Goal: Entertainment & Leisure: Consume media (video, audio)

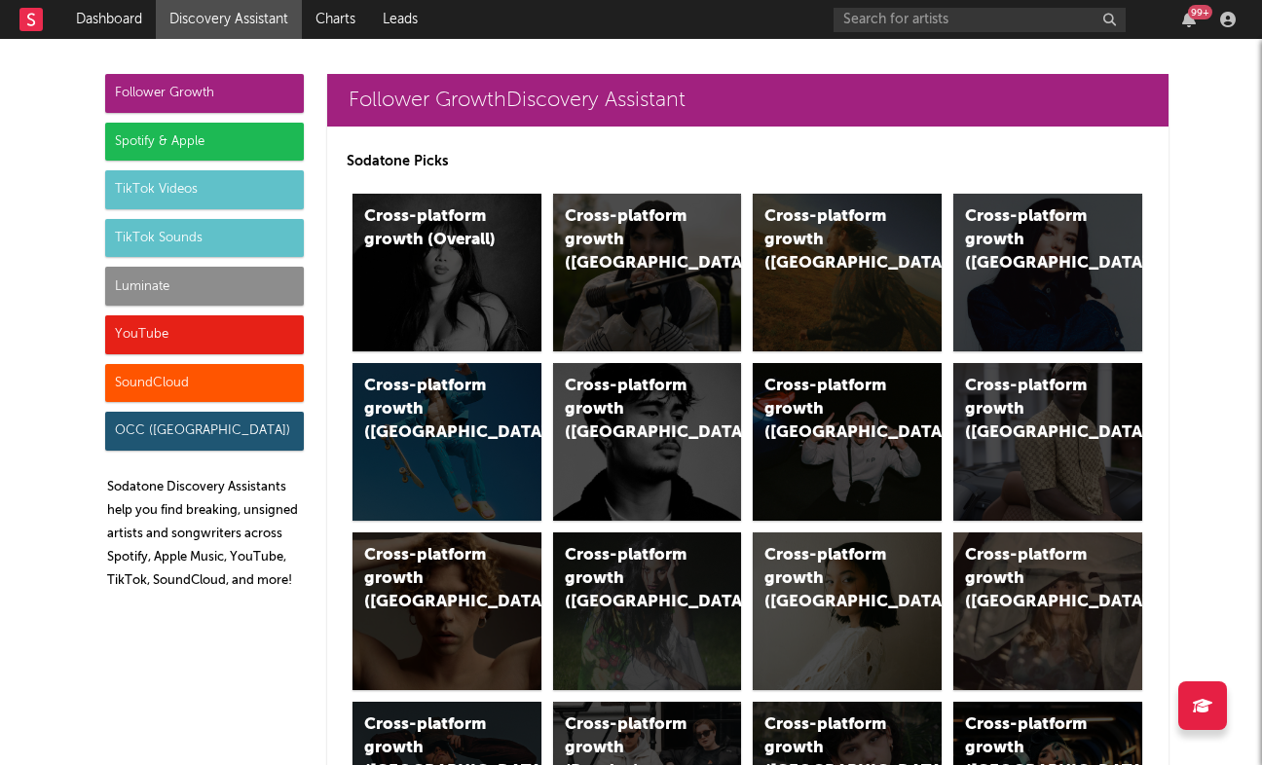
click at [168, 331] on div "YouTube" at bounding box center [204, 335] width 199 height 39
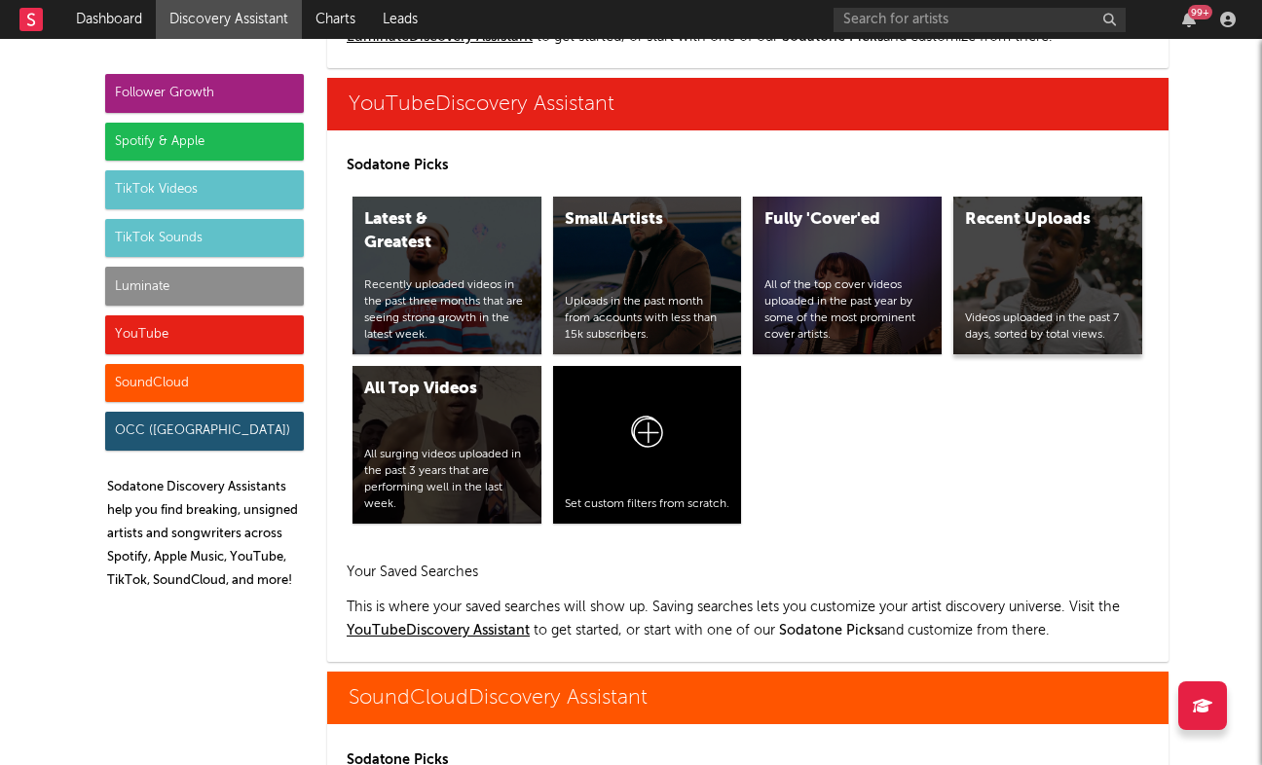
click at [1020, 318] on div "Videos uploaded in the past 7 days, sorted by total views." at bounding box center [1048, 327] width 166 height 33
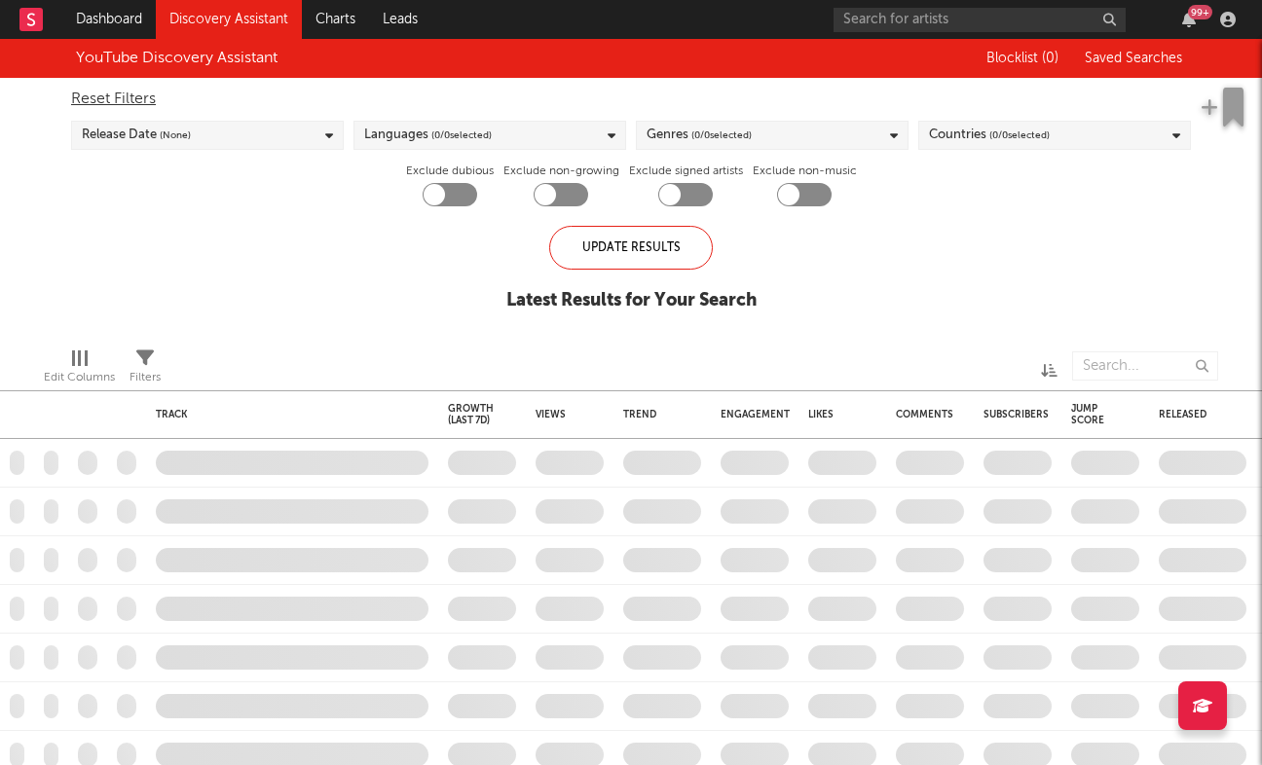
checkbox input "true"
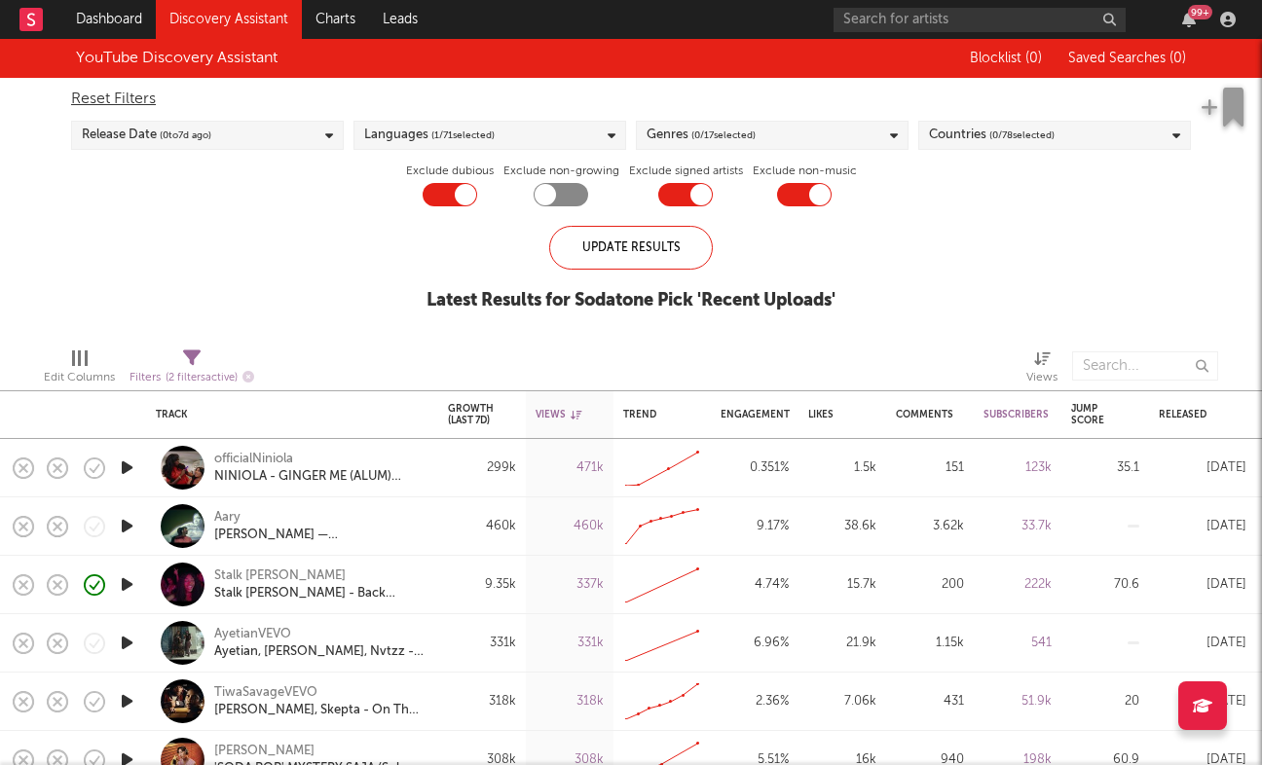
click at [131, 469] on icon "button" at bounding box center [127, 468] width 20 height 24
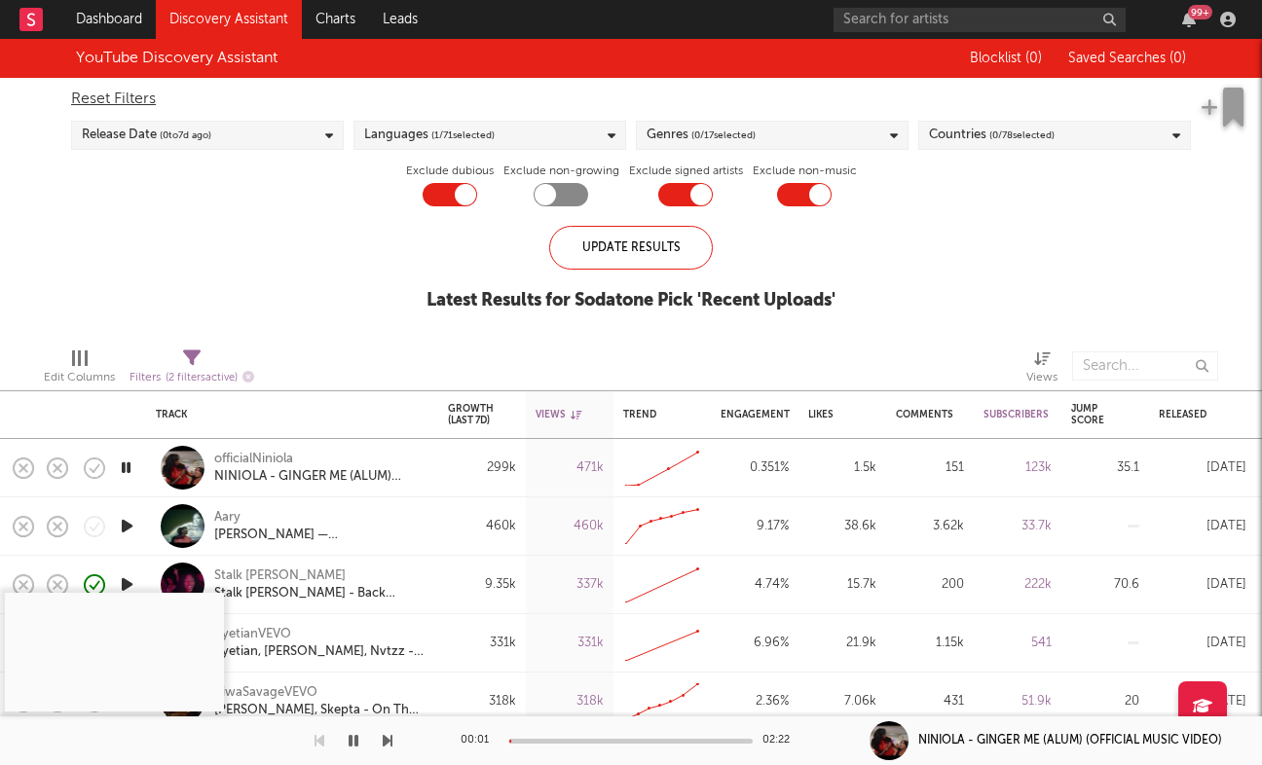
click at [589, 735] on div "00:01 02:22" at bounding box center [631, 741] width 341 height 49
click at [585, 741] on div at bounding box center [630, 741] width 243 height 5
click at [378, 732] on div at bounding box center [196, 741] width 392 height 49
click at [389, 734] on icon "button" at bounding box center [388, 741] width 10 height 16
click at [569, 736] on div "00:00 03:16" at bounding box center [631, 741] width 341 height 49
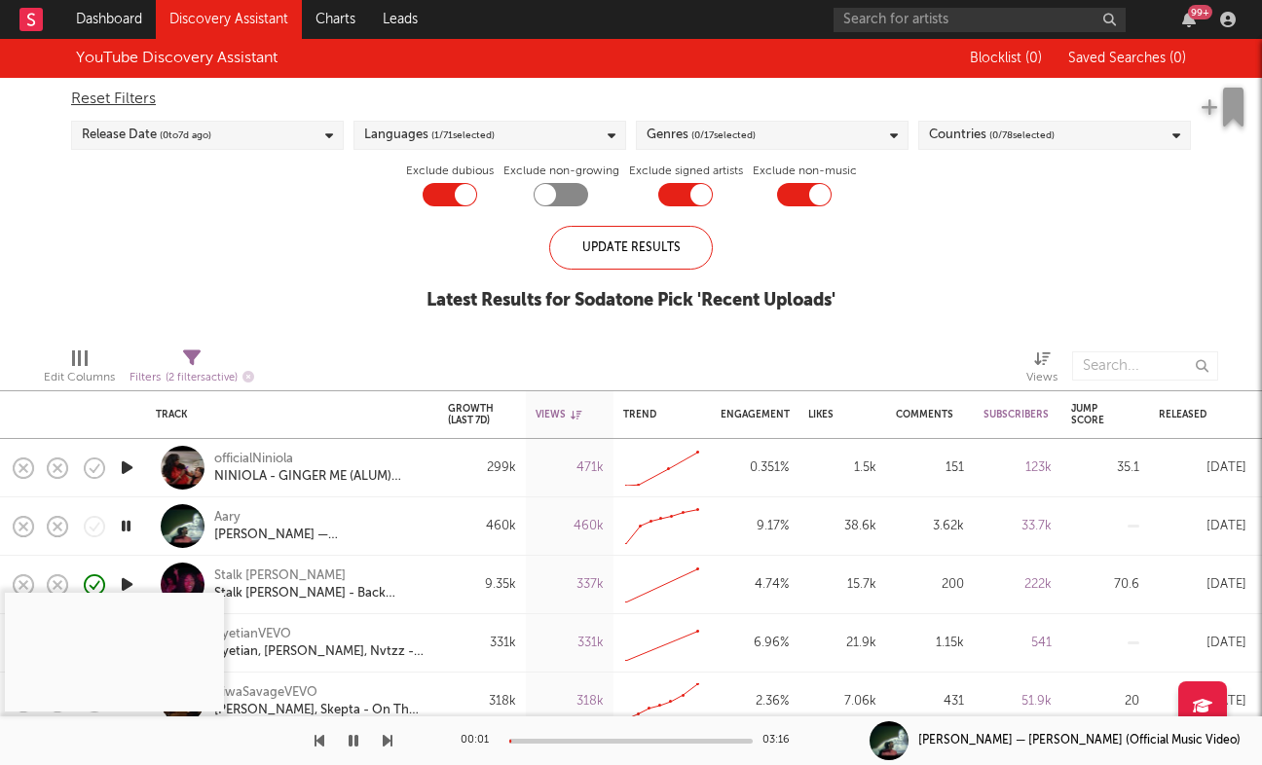
click at [567, 743] on div at bounding box center [630, 741] width 243 height 5
click at [613, 739] on div at bounding box center [630, 741] width 243 height 5
click at [387, 735] on icon "button" at bounding box center [388, 741] width 10 height 16
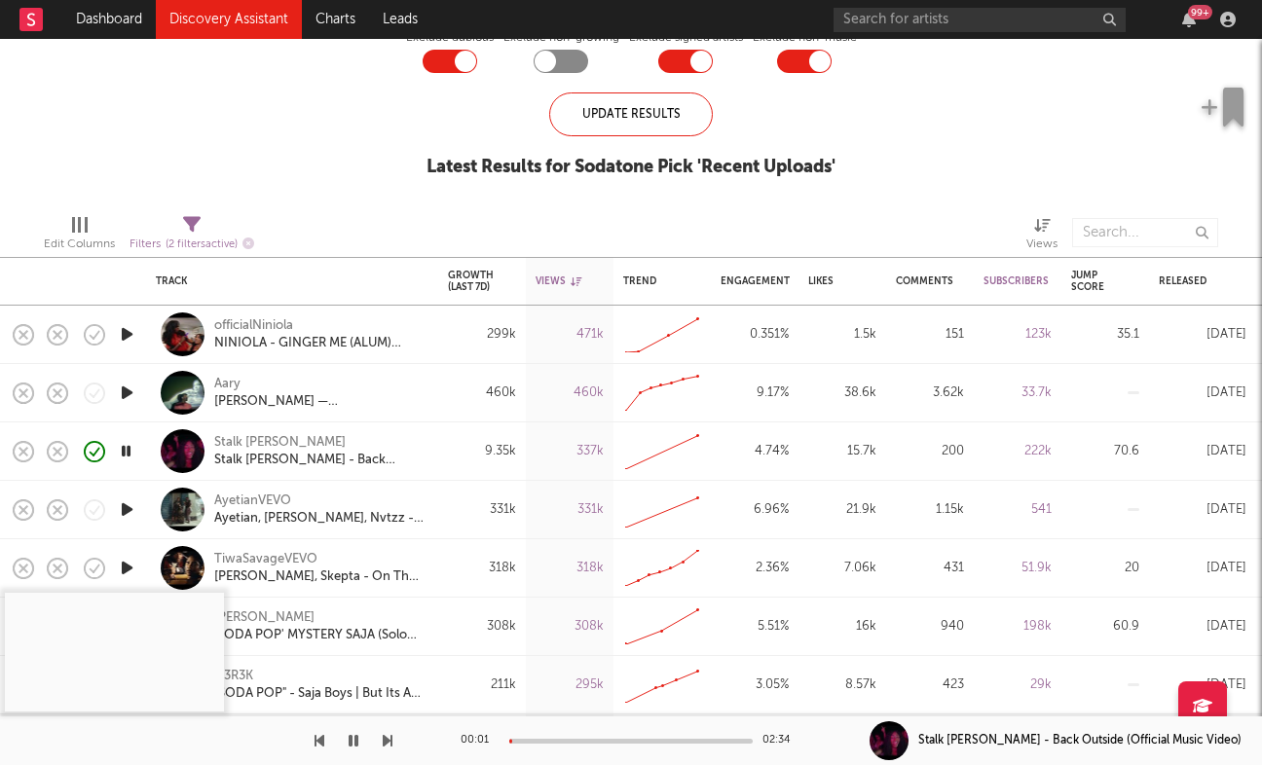
click at [561, 740] on div at bounding box center [630, 741] width 243 height 5
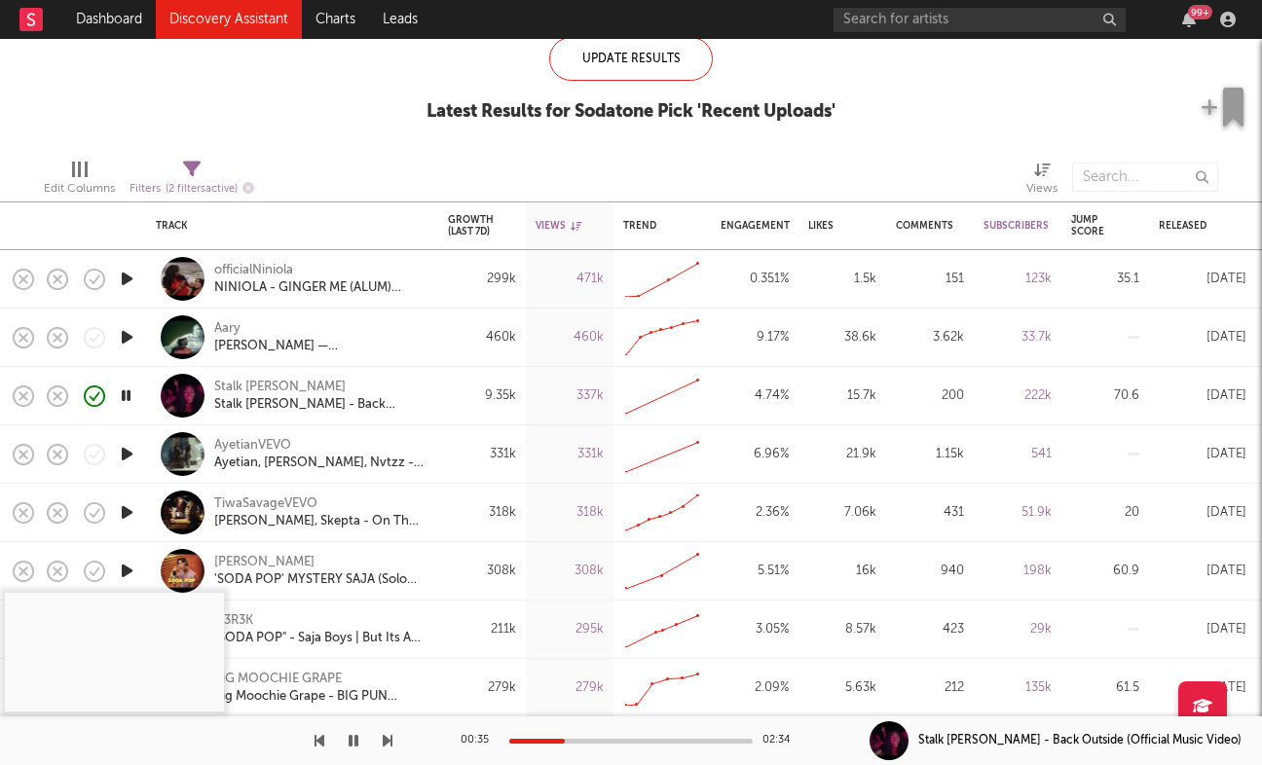
click at [126, 456] on icon "button" at bounding box center [127, 454] width 20 height 24
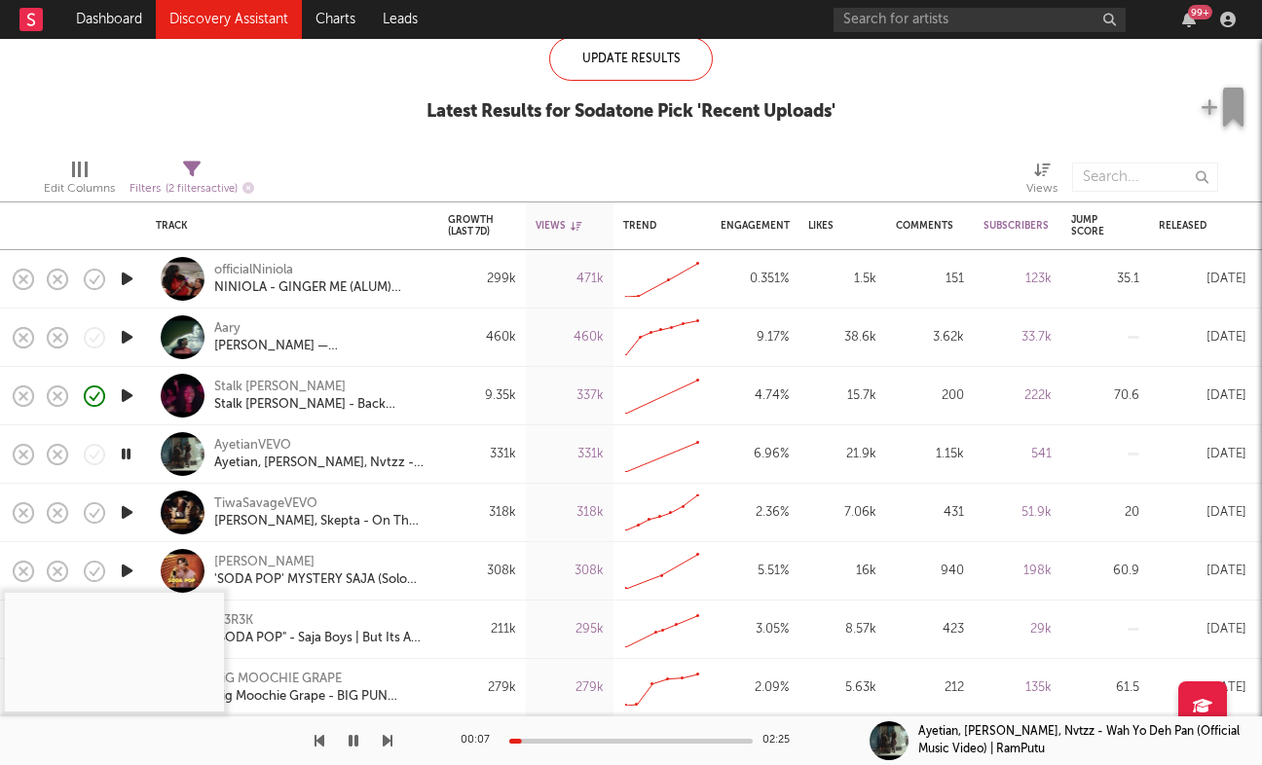
click at [579, 737] on div "00:07 02:25" at bounding box center [631, 741] width 341 height 49
click at [579, 737] on div "00:08 02:25" at bounding box center [631, 741] width 341 height 49
click at [570, 741] on div at bounding box center [630, 741] width 243 height 5
click at [601, 739] on div at bounding box center [630, 741] width 243 height 5
click at [351, 745] on icon "button" at bounding box center [354, 741] width 10 height 16
